Goal: Contribute content: Contribute content

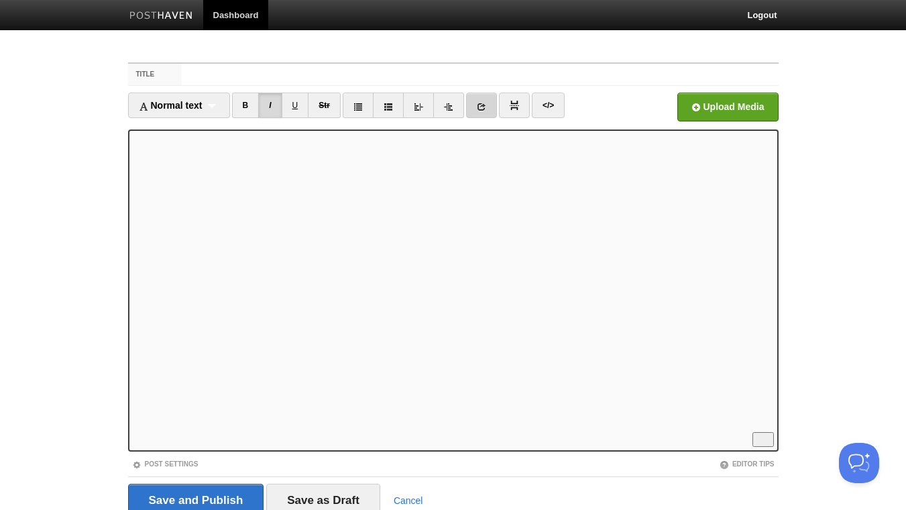
click at [492, 105] on link at bounding box center [481, 105] width 31 height 25
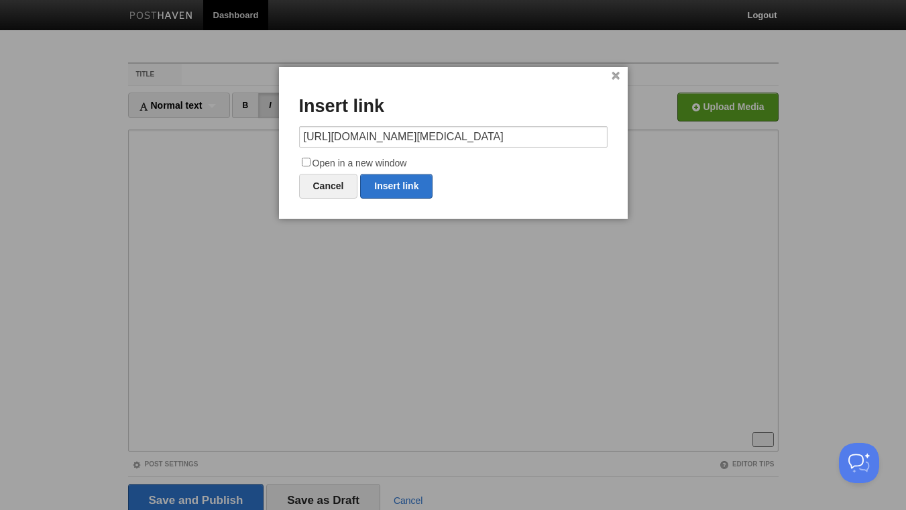
scroll to position [0, 270]
type input "[URL][DOMAIN_NAME][MEDICAL_DATA]"
drag, startPoint x: 307, startPoint y: 162, endPoint x: 353, endPoint y: 174, distance: 47.4
click at [311, 162] on input "Open in a new window" at bounding box center [306, 162] width 9 height 9
checkbox input "true"
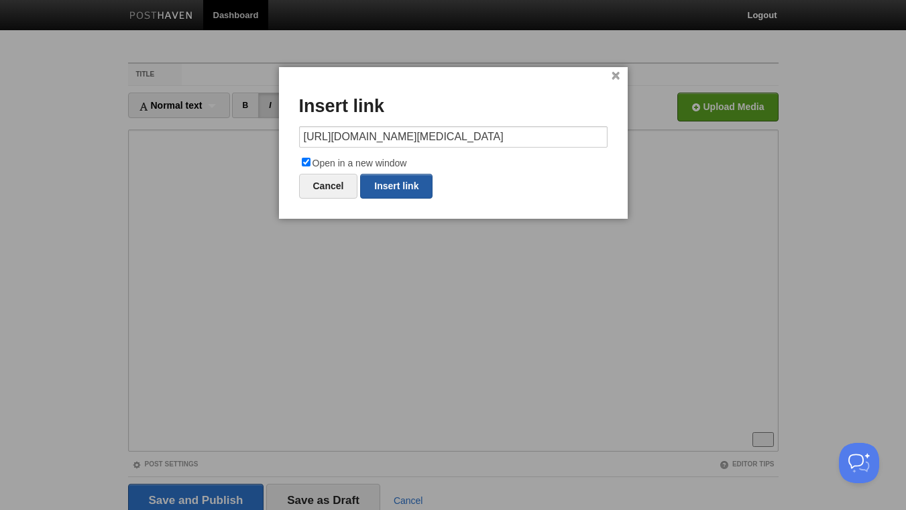
click at [394, 190] on link "Insert link" at bounding box center [396, 186] width 72 height 25
type input "https://"
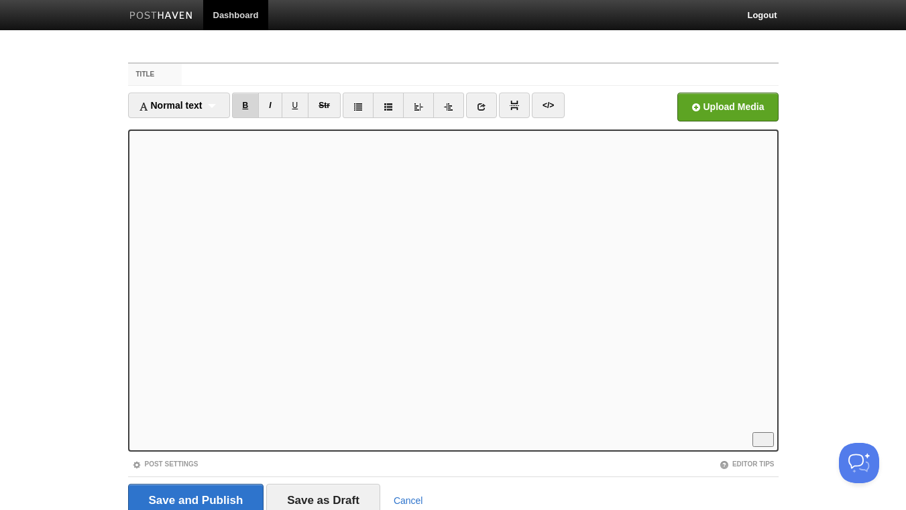
click at [246, 108] on link "B" at bounding box center [246, 105] width 28 height 25
click at [249, 103] on link "B" at bounding box center [246, 105] width 28 height 25
click at [246, 104] on link "B" at bounding box center [246, 105] width 28 height 25
click at [247, 107] on link "B" at bounding box center [246, 105] width 28 height 25
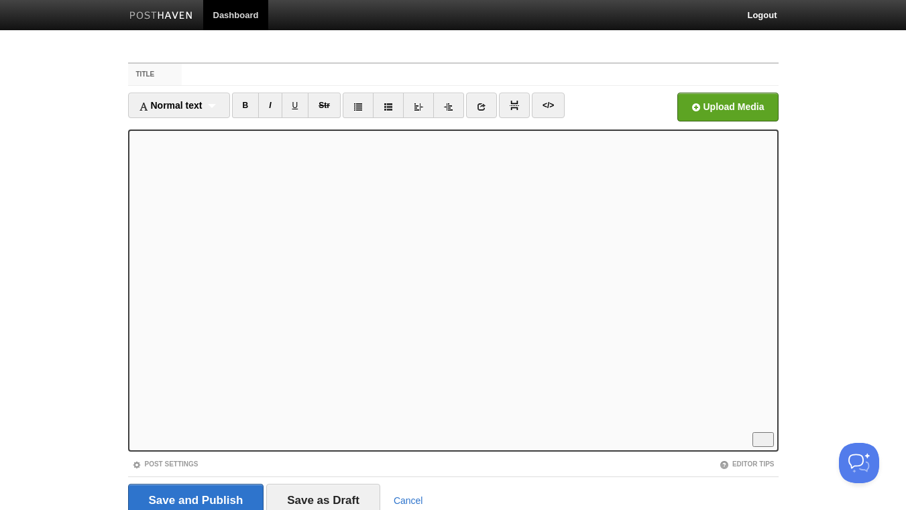
scroll to position [48, 0]
click at [273, 105] on link "I" at bounding box center [269, 105] width 23 height 25
click at [248, 107] on link "B" at bounding box center [246, 105] width 28 height 25
click at [247, 99] on link "B" at bounding box center [246, 105] width 28 height 25
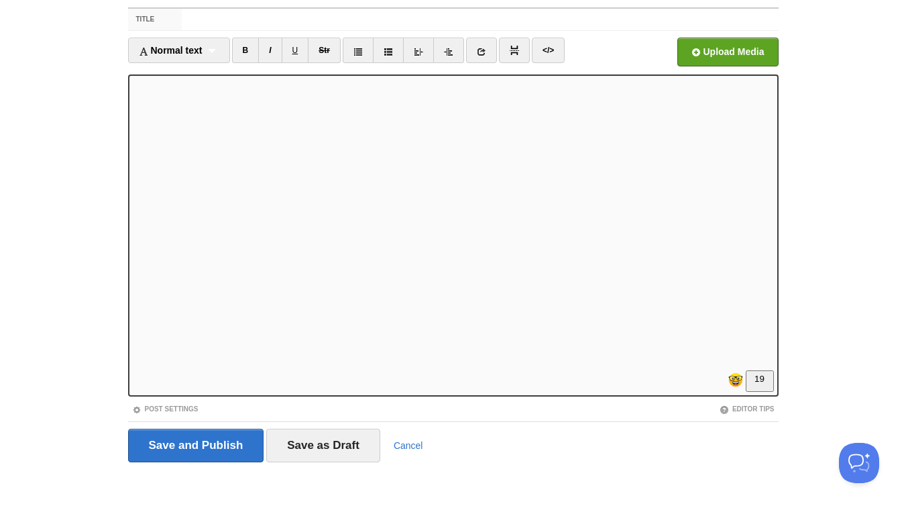
scroll to position [121, 0]
click at [248, 48] on link "B" at bounding box center [246, 50] width 28 height 25
click at [247, 52] on link "B" at bounding box center [246, 50] width 28 height 25
click at [273, 55] on link "I" at bounding box center [269, 50] width 23 height 25
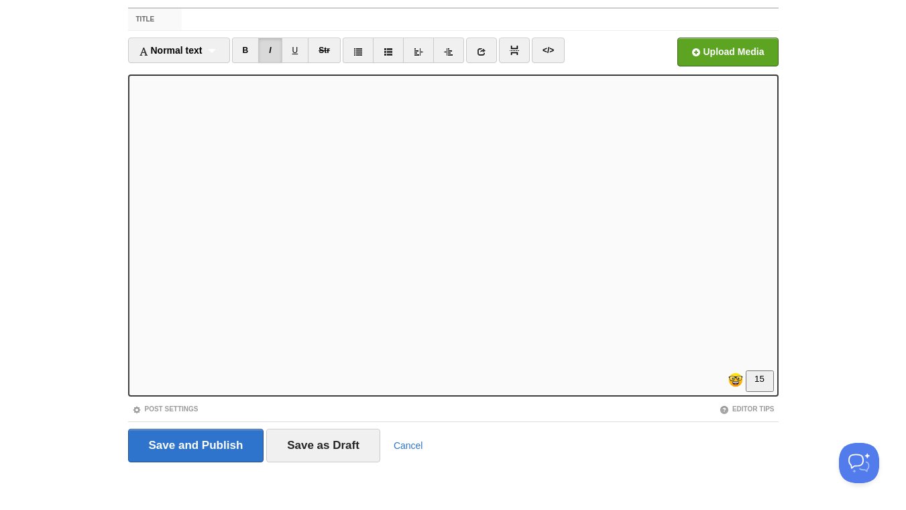
scroll to position [0, 0]
click at [263, 17] on input "Title" at bounding box center [480, 19] width 596 height 21
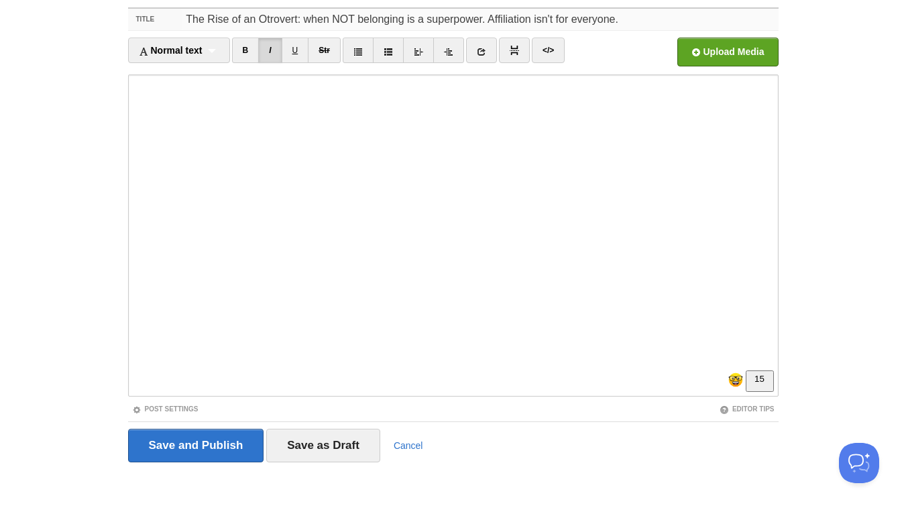
scroll to position [230, 0]
type input "The Rise of an Otrovert: when NOT belonging is a superpower. Affiliation isn't …"
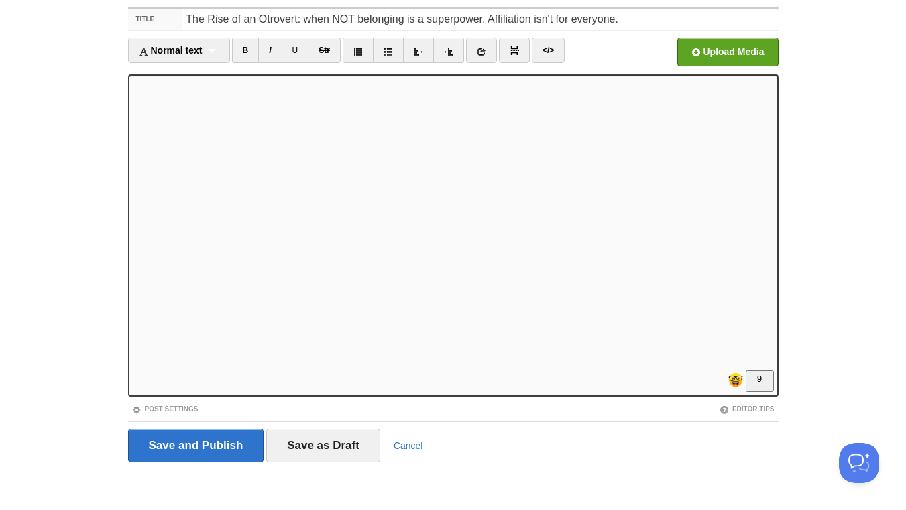
scroll to position [290, 0]
click at [247, 49] on link "B" at bounding box center [246, 50] width 28 height 25
click at [256, 49] on link "B" at bounding box center [246, 50] width 28 height 25
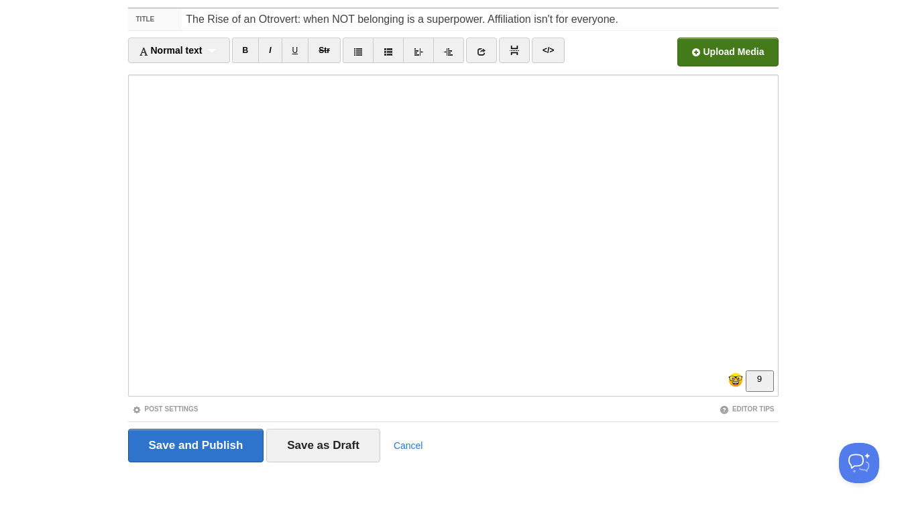
click at [716, 50] on input "file" at bounding box center [323, 55] width 1016 height 68
drag, startPoint x: 255, startPoint y: 18, endPoint x: 174, endPoint y: 17, distance: 80.5
click at [182, 17] on input "The Rise of an Otrovert: when NOT belonging is a superpower. Affiliation isn't …" at bounding box center [480, 19] width 596 height 21
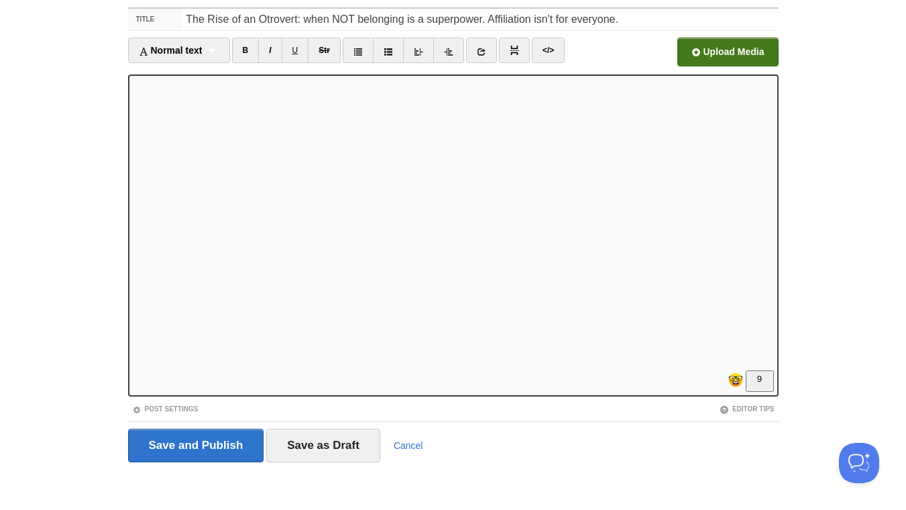
scroll to position [0, 0]
click at [218, 441] on input "Save and Publish" at bounding box center [196, 446] width 136 height 34
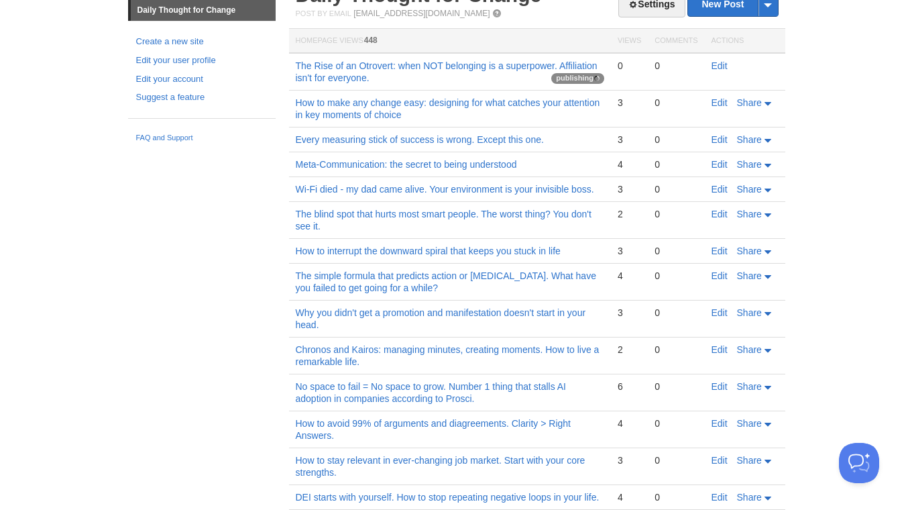
scroll to position [123, 0]
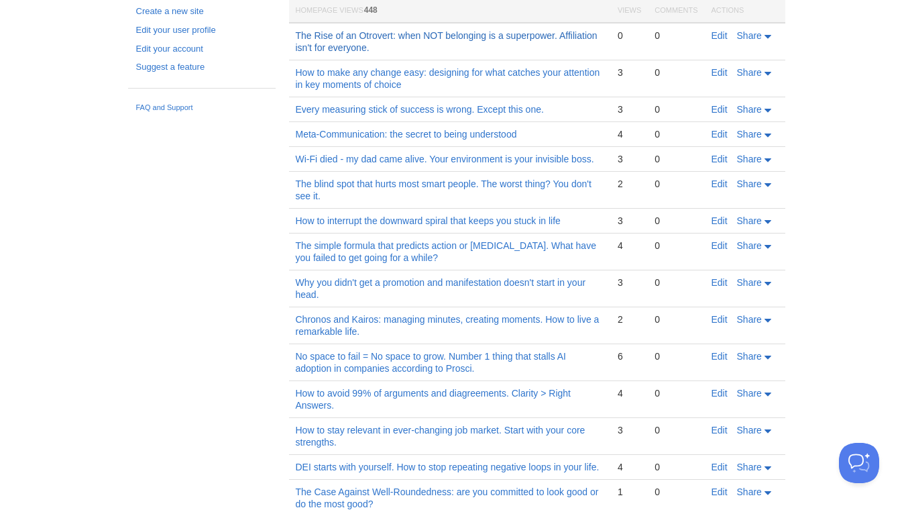
click at [541, 35] on link "The Rise of an Otrovert: when NOT belonging is a superpower. Affiliation isn't …" at bounding box center [447, 41] width 302 height 23
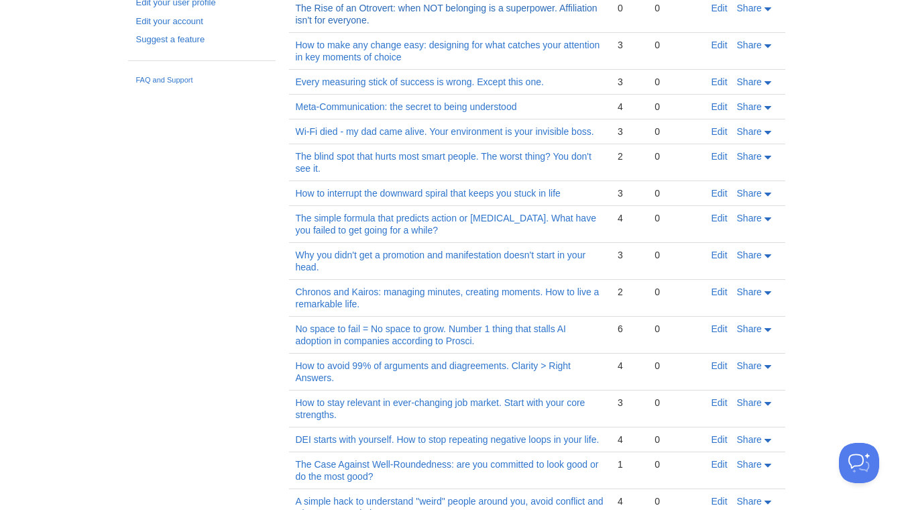
scroll to position [95, 0]
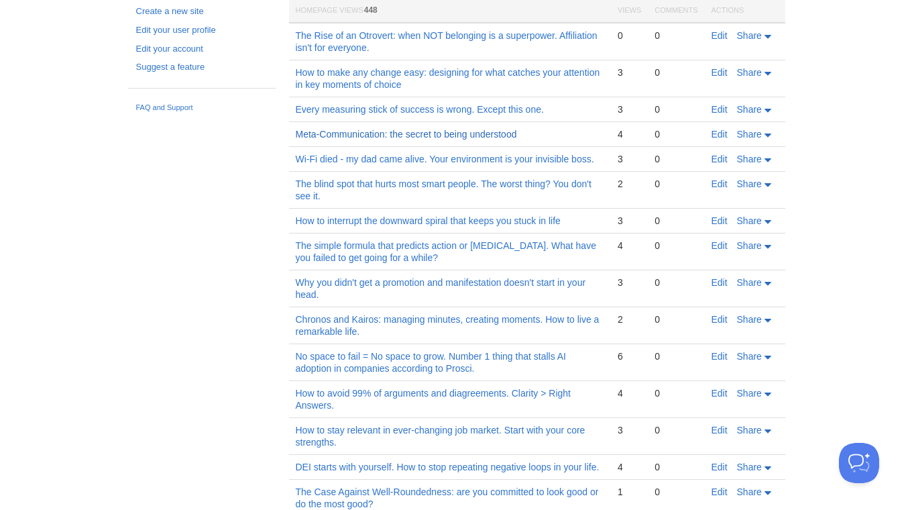
click at [392, 132] on link "Meta-Communication: the secret to being understood" at bounding box center [406, 134] width 221 height 11
